Goal: Navigation & Orientation: Find specific page/section

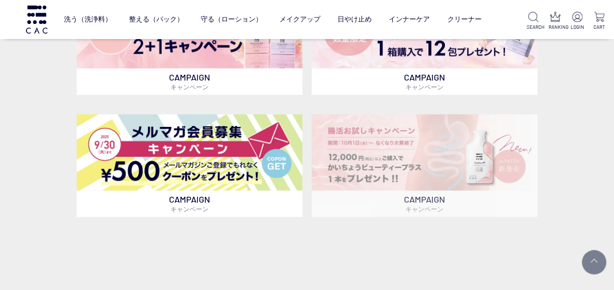
scroll to position [195, 0]
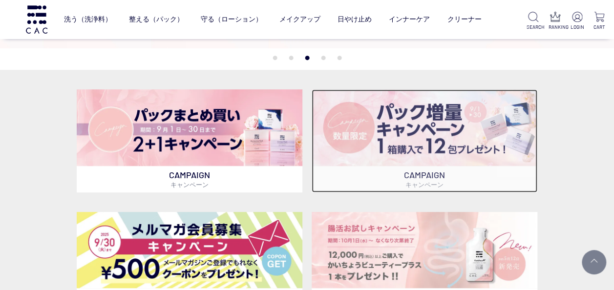
click at [460, 131] on img at bounding box center [425, 127] width 226 height 77
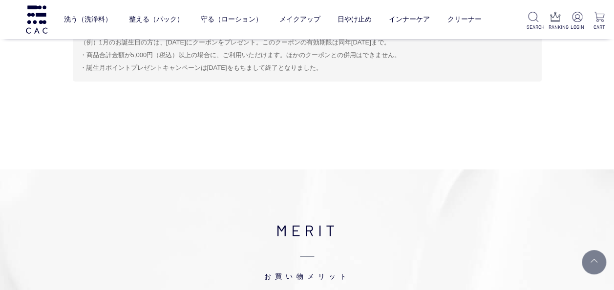
scroll to position [5482, 0]
click at [596, 259] on link at bounding box center [594, 262] width 24 height 24
